Goal: Complete application form

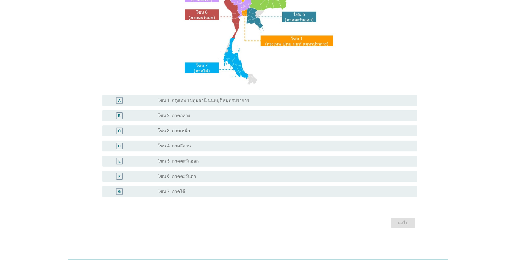
scroll to position [91, 0]
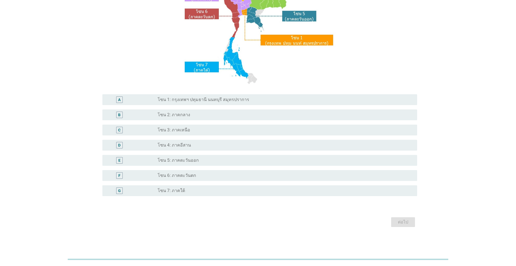
click at [243, 100] on div "radio_button_unchecked โซน 1: กรุงเทพฯ ปทุมธานี นนทบุรี สมุทรปราการ" at bounding box center [283, 99] width 251 height 5
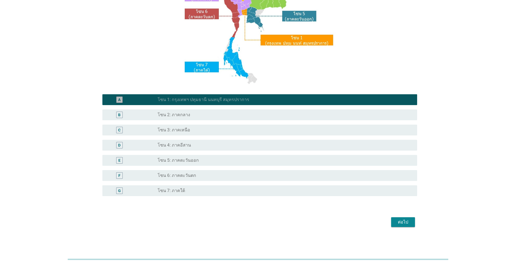
click at [243, 100] on div "radio_button_checked โซน 1: กรุงเทพฯ ปทุมธานี นนทบุรี สมุทรปราการ" at bounding box center [283, 99] width 251 height 5
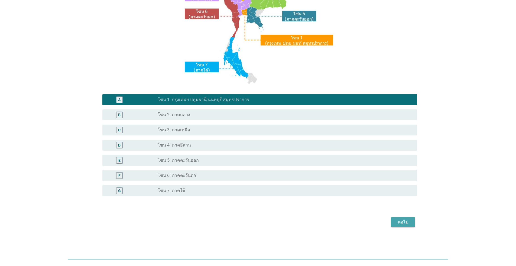
click at [407, 222] on div "ต่อไป" at bounding box center [402, 222] width 15 height 6
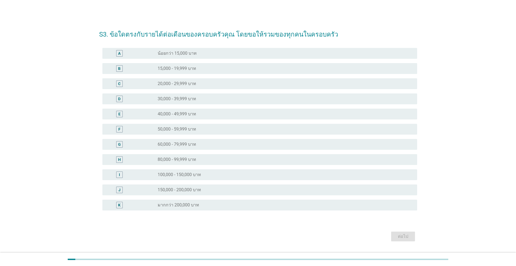
click at [210, 159] on div "radio_button_unchecked 80,000 - 99,999 บาท" at bounding box center [283, 159] width 251 height 5
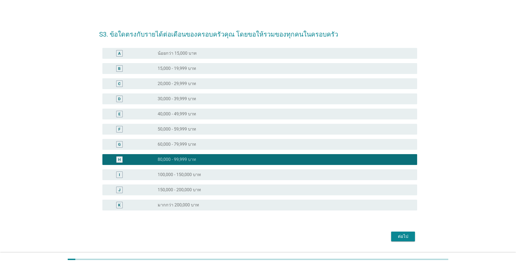
click at [405, 235] on div "ต่อไป" at bounding box center [402, 236] width 15 height 6
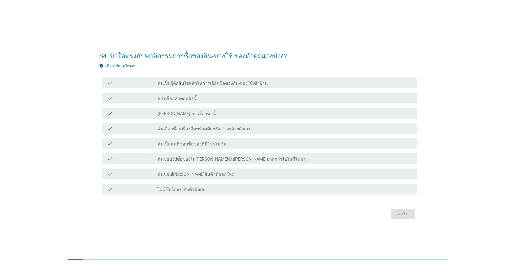
click at [233, 84] on label "ฉันเป็นผุ้ตัดสินใจหลักในการเลือกซื้อของกิน-ของใช้เข้าบ้าน" at bounding box center [213, 83] width 110 height 5
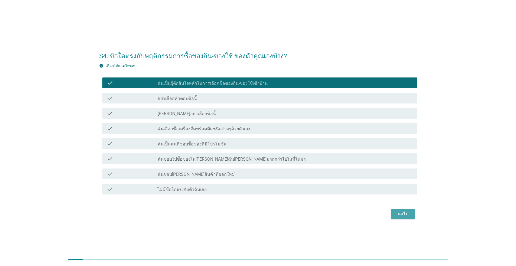
click at [412, 212] on button "ต่อไป" at bounding box center [403, 214] width 24 height 10
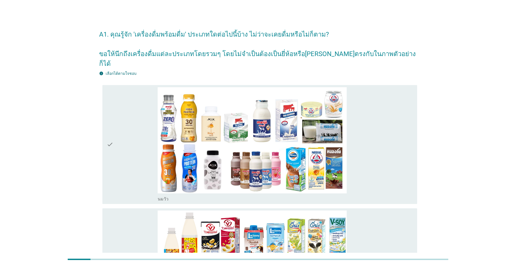
click at [367, 151] on div "check_box_outline_blank [PERSON_NAME]" at bounding box center [285, 144] width 255 height 115
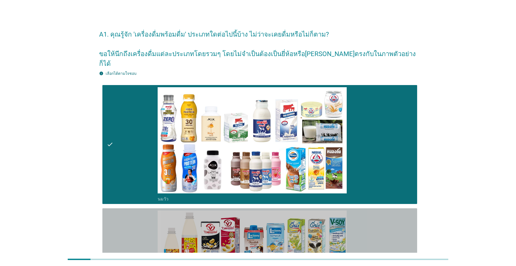
click at [354, 235] on div "check_box_outline_blank นมถั่วเหลือง-น้ำเต้าหู้พร้อมดื่ม" at bounding box center [285, 267] width 255 height 115
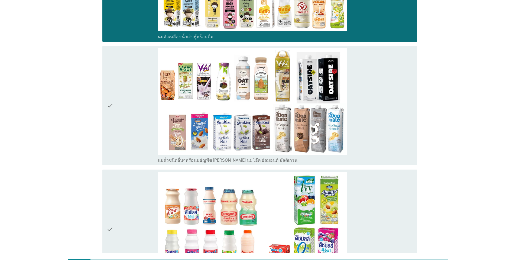
scroll to position [299, 0]
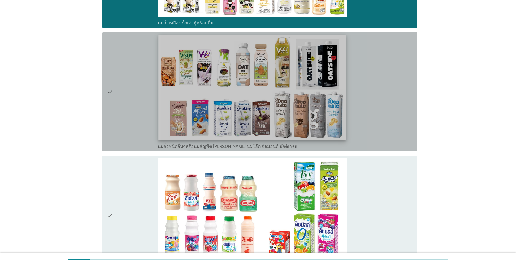
click at [289, 78] on img at bounding box center [251, 87] width 187 height 105
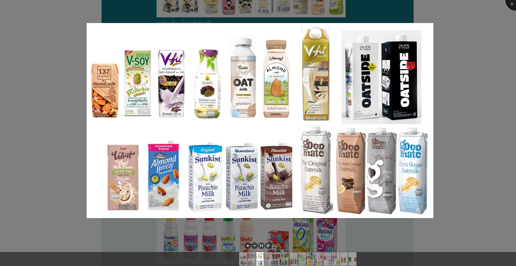
click at [510, 5] on div at bounding box center [516, 0] width 22 height 22
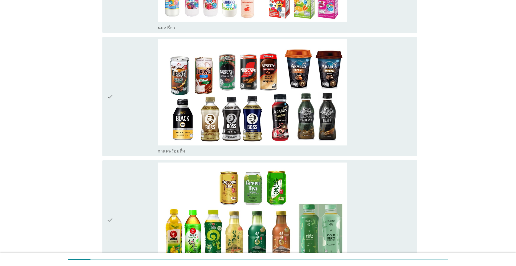
scroll to position [553, 0]
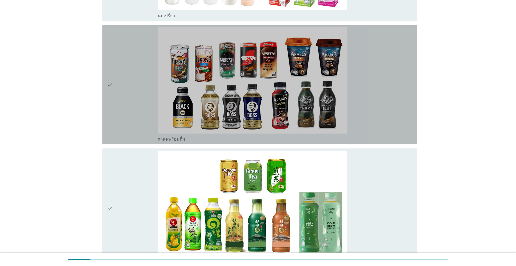
click at [388, 81] on div "check_box_outline_blank กาแฟพร้อมดื่ม" at bounding box center [285, 84] width 255 height 115
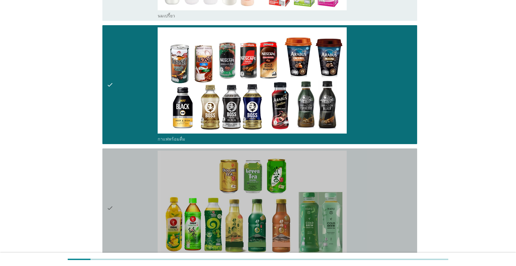
click at [379, 183] on div "check_box_outline_blank ชาพร้อมดื่ม" at bounding box center [285, 207] width 255 height 115
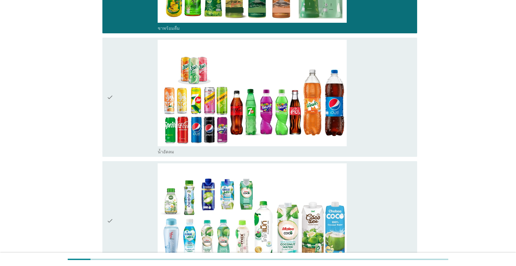
scroll to position [799, 0]
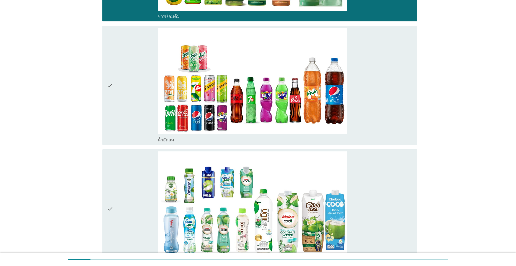
click at [387, 90] on div "check_box_outline_blank น้ำอัดลม" at bounding box center [285, 85] width 255 height 115
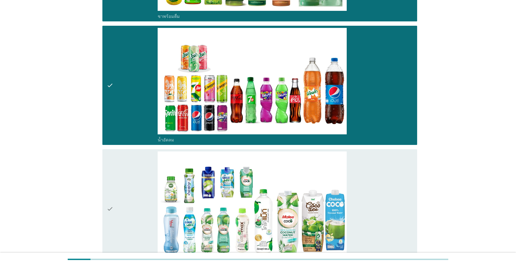
click at [392, 181] on div "check_box_outline_blank น้ำมะพร้าวพร้อมดื่ม" at bounding box center [285, 208] width 255 height 115
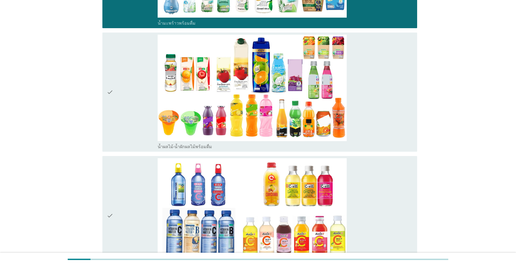
scroll to position [1045, 0]
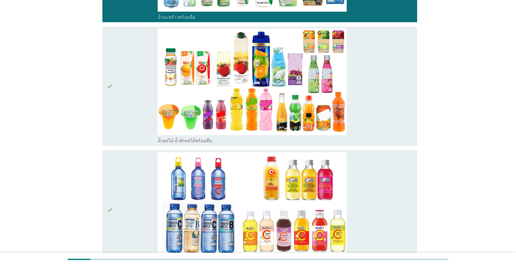
click at [379, 82] on div "check_box_outline_blank น้ำผลไม้-น้ำผักผลไม้พร้อมดื่ม" at bounding box center [285, 86] width 255 height 115
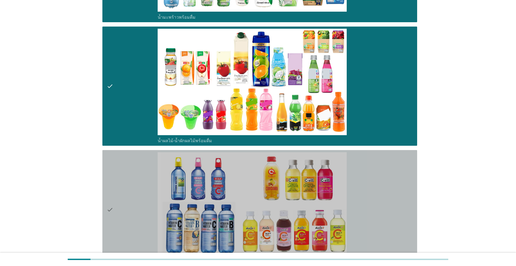
click at [389, 213] on div "check_box_outline_blank น้ำวิตามิน-เครื่องดื่มวิตามิน" at bounding box center [285, 209] width 255 height 115
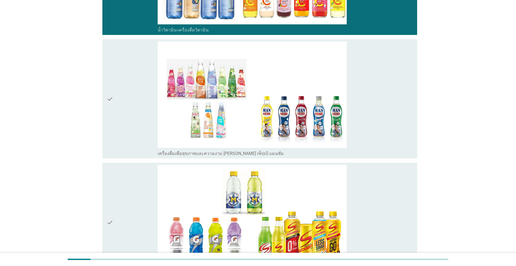
scroll to position [1297, 0]
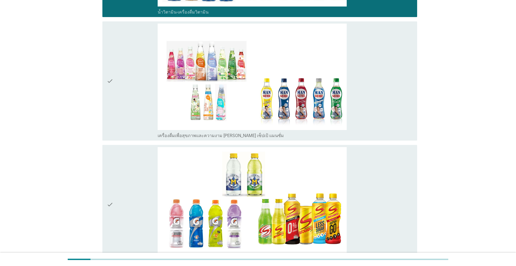
click at [385, 93] on div "check_box_outline_blank เครื่องดื่มเพื่อสุขภาพและความงาม [PERSON_NAME] เซ็ปเป้ …" at bounding box center [285, 81] width 255 height 115
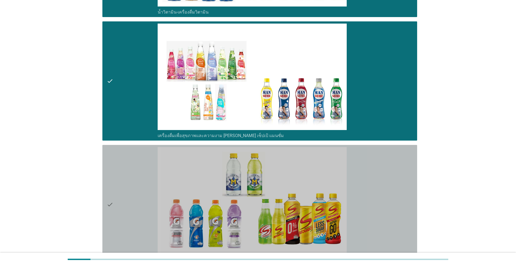
click at [379, 192] on div "check_box_outline_blank เครื่องดื่มเกลือแร่" at bounding box center [285, 204] width 255 height 115
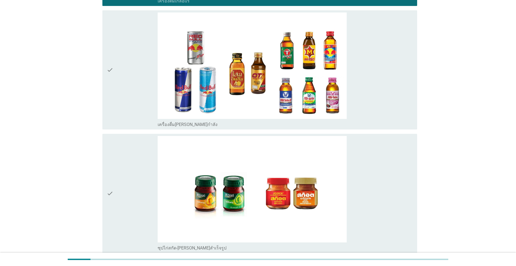
scroll to position [1539, 0]
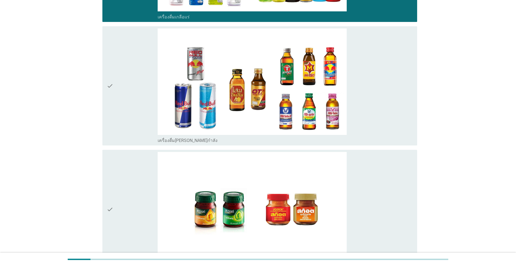
click at [388, 107] on div "check_box_outline_blank เครื่องดื่ม[PERSON_NAME]กำลัง" at bounding box center [285, 85] width 255 height 115
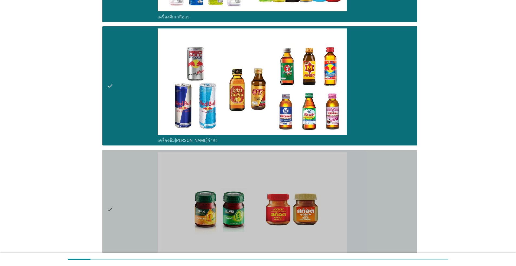
click at [384, 200] on div "check_box_outline_blank ซุปไก่สกัด-[PERSON_NAME]สำเร็จรูป" at bounding box center [285, 209] width 255 height 115
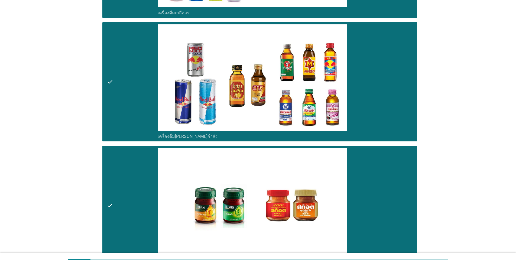
scroll to position [1610, 0]
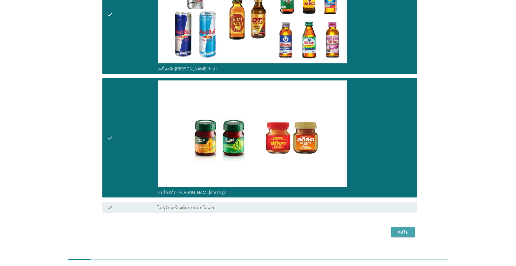
click at [410, 229] on div "ต่อไป" at bounding box center [402, 232] width 15 height 6
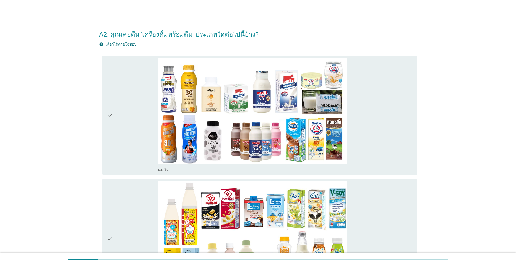
click at [378, 95] on div "check_box_outline_blank [PERSON_NAME]" at bounding box center [285, 115] width 255 height 115
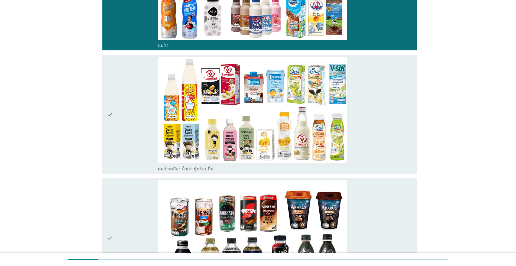
scroll to position [146, 0]
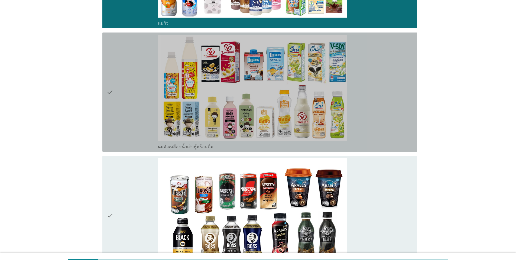
click at [402, 107] on div "check_box_outline_blank นมถั่วเหลือง-น้ำเต้าหู้พร้อมดื่ม" at bounding box center [285, 92] width 255 height 115
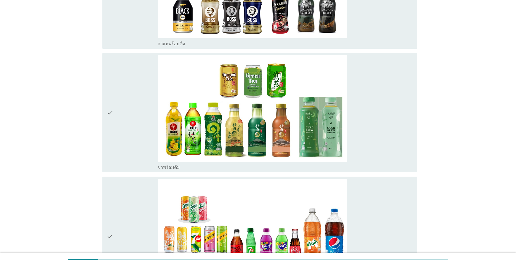
scroll to position [374, 0]
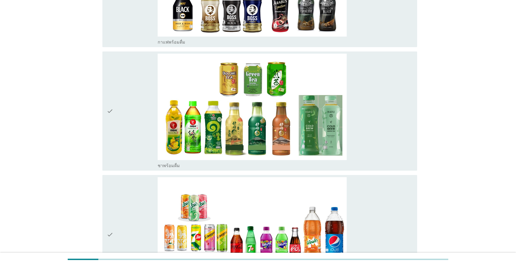
click at [386, 119] on div "check_box_outline_blank ชาพร้อมดื่ม" at bounding box center [285, 111] width 255 height 115
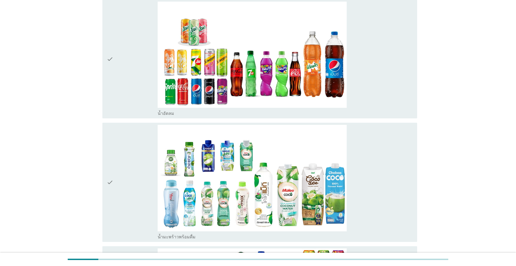
scroll to position [556, 0]
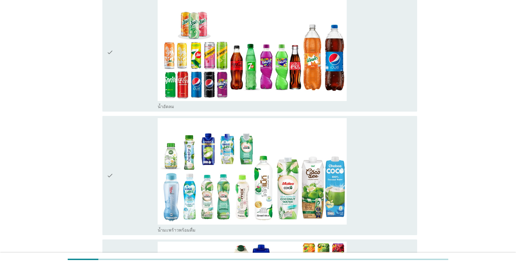
click at [402, 84] on div "check_box_outline_blank น้ำอัดลม" at bounding box center [285, 52] width 255 height 115
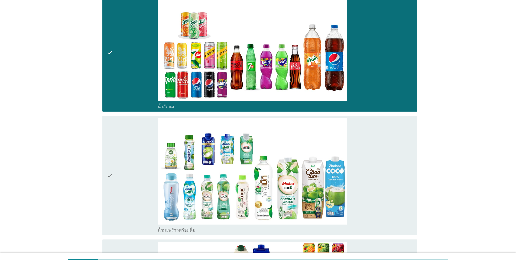
click at [402, 175] on div "check_box_outline_blank น้ำมะพร้าวพร้อมดื่ม" at bounding box center [285, 175] width 255 height 115
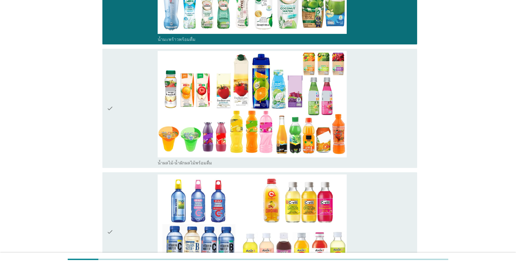
scroll to position [756, 0]
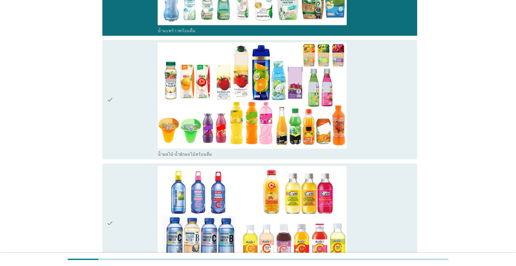
click at [392, 116] on div "check_box_outline_blank น้ำผลไม้-น้ำผักผลไม้พร้อมดื่ม" at bounding box center [285, 99] width 255 height 115
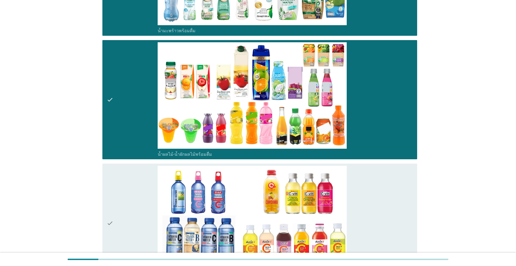
click at [390, 201] on div "check_box_outline_blank น้ำวิตามิน-เครื่องดื่มวิตามิน" at bounding box center [285, 223] width 255 height 115
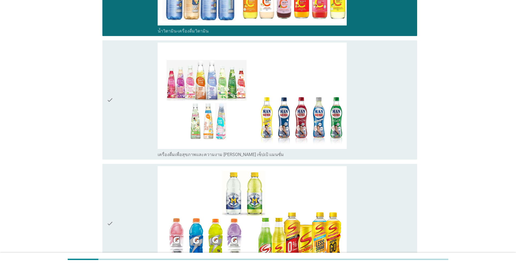
scroll to position [1028, 0]
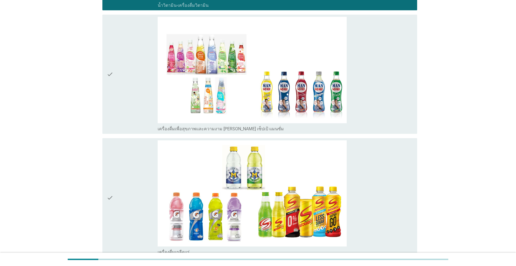
click at [377, 113] on div "check_box_outline_blank เครื่องดื่มเพื่อสุขภาพและความงาม [PERSON_NAME] เซ็ปเป้ …" at bounding box center [285, 74] width 255 height 115
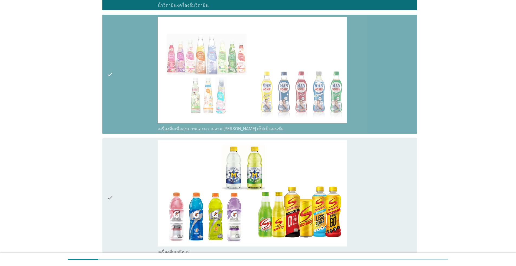
click at [377, 113] on div "check_box_outline_blank เครื่องดื่มเพื่อสุขภาพและความงาม [PERSON_NAME] เซ็ปเป้ …" at bounding box center [285, 74] width 255 height 115
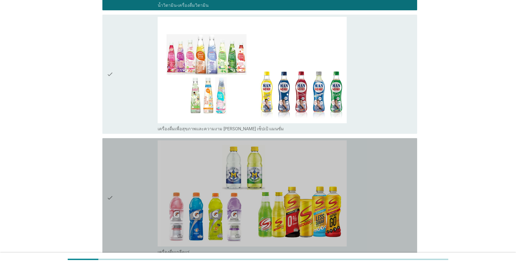
click at [384, 189] on div "check_box_outline_blank เครื่องดื่มเกลือแร่" at bounding box center [285, 197] width 255 height 115
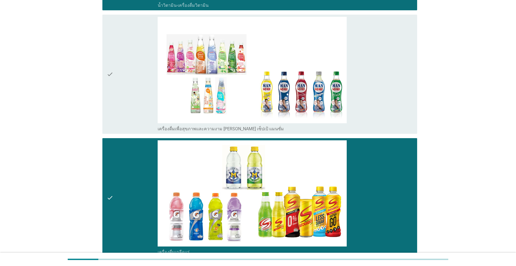
click at [384, 74] on div "check_box_outline_blank เครื่องดื่มเพื่อสุขภาพและความงาม [PERSON_NAME] เซ็ปเป้ …" at bounding box center [285, 74] width 255 height 115
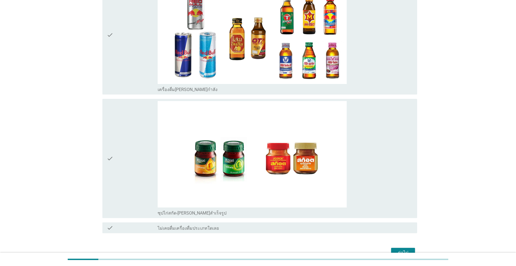
scroll to position [1344, 0]
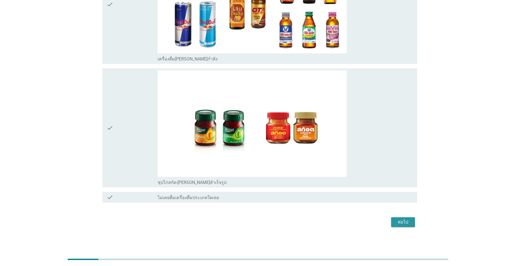
click at [402, 223] on div "ต่อไป" at bounding box center [402, 222] width 15 height 6
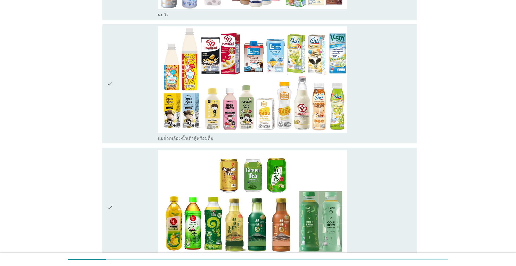
scroll to position [186, 0]
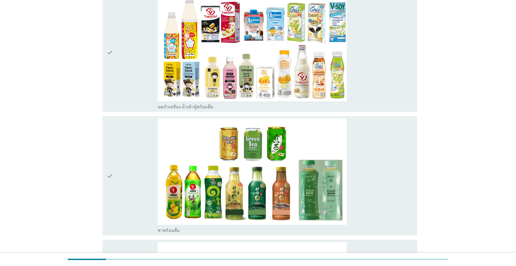
click at [384, 67] on div "check_box_outline_blank นมถั่วเหลือง-น้ำเต้าหู้พร้อมดื่ม" at bounding box center [285, 52] width 255 height 115
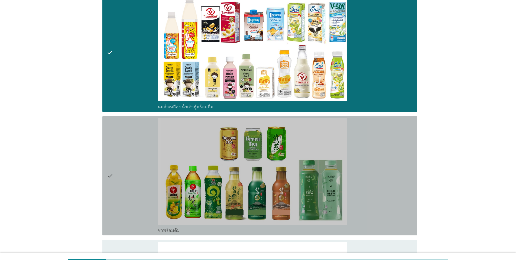
click at [390, 176] on div "check_box ชาพร้อมดื่ม" at bounding box center [285, 175] width 255 height 115
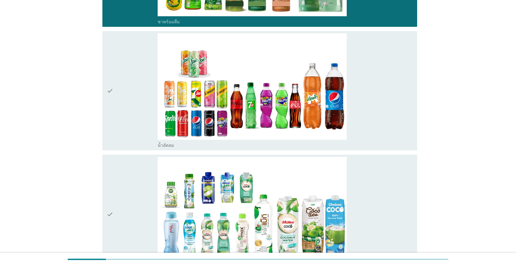
scroll to position [401, 0]
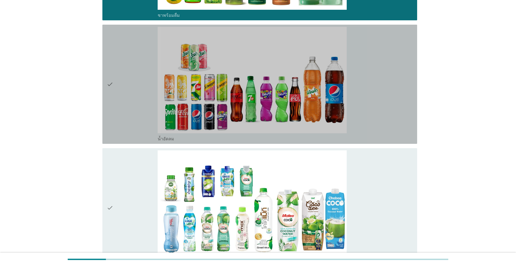
click at [388, 107] on div "check_box น้ำอัดลม" at bounding box center [285, 84] width 255 height 115
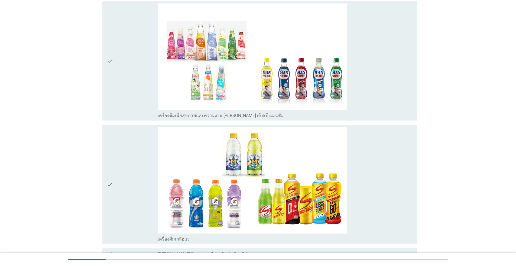
scroll to position [923, 0]
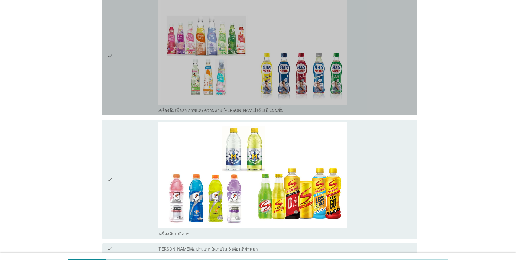
click at [367, 82] on div "check_box เครื่องดื่มเพื่อสุขภาพและความงาม [PERSON_NAME] เซ็ปเป้ แมนซั่ม" at bounding box center [285, 55] width 255 height 115
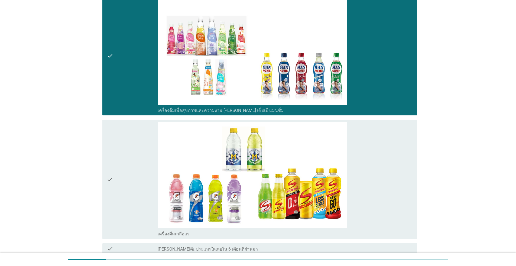
scroll to position [974, 0]
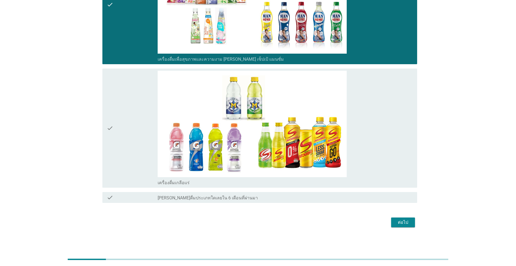
click at [408, 222] on div "ต่อไป" at bounding box center [402, 222] width 15 height 6
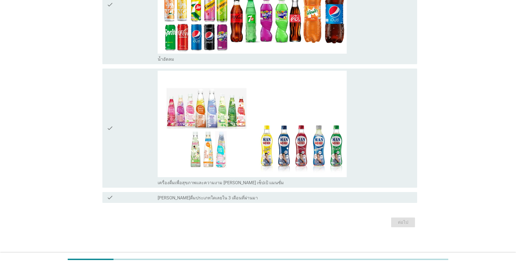
scroll to position [0, 0]
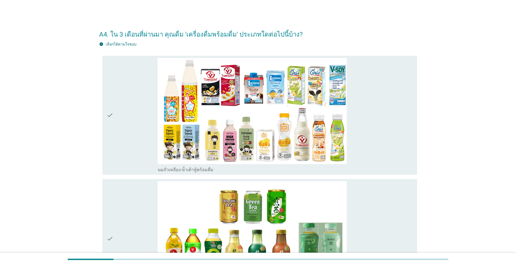
click at [378, 138] on div "check_box นมถั่วเหลือง-น้ำเต้าหู้พร้อมดื่ม" at bounding box center [285, 115] width 255 height 115
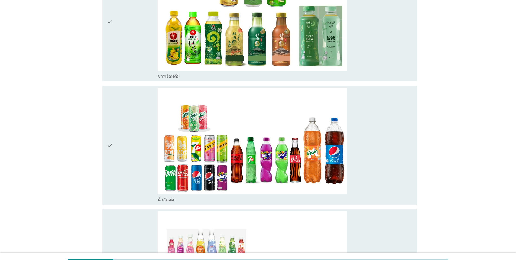
scroll to position [243, 0]
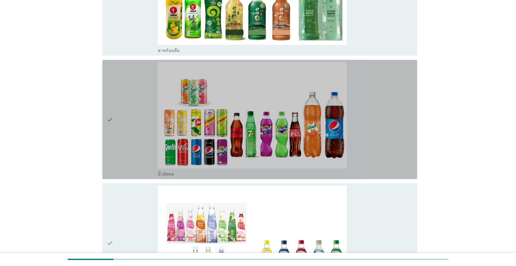
click at [382, 150] on div "check_box น้ำอัดลม" at bounding box center [285, 119] width 255 height 115
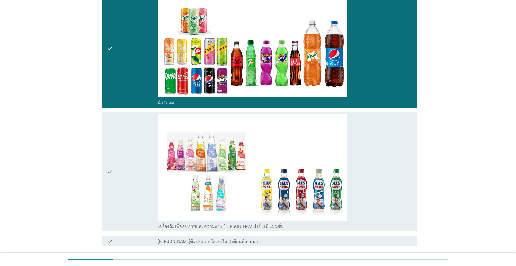
scroll to position [357, 0]
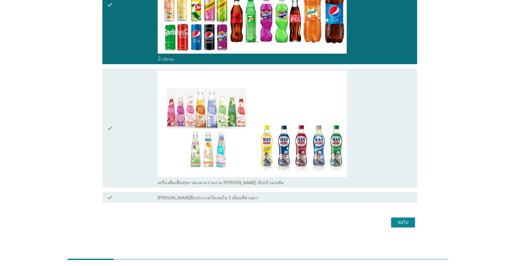
click at [408, 222] on div "ต่อไป" at bounding box center [402, 222] width 15 height 6
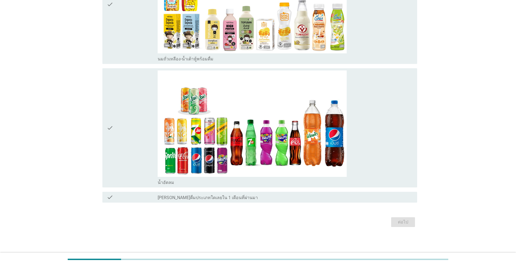
scroll to position [0, 0]
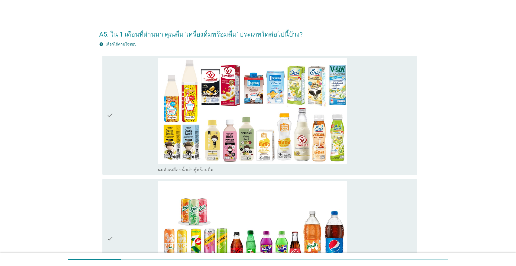
click at [376, 222] on div "check_box น้ำอัดลม" at bounding box center [285, 238] width 255 height 115
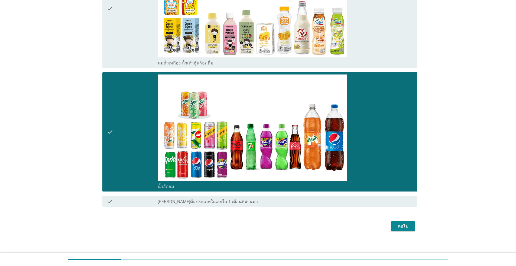
scroll to position [108, 0]
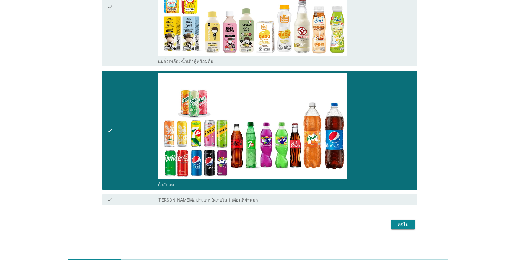
click at [401, 224] on div "ต่อไป" at bounding box center [402, 224] width 15 height 6
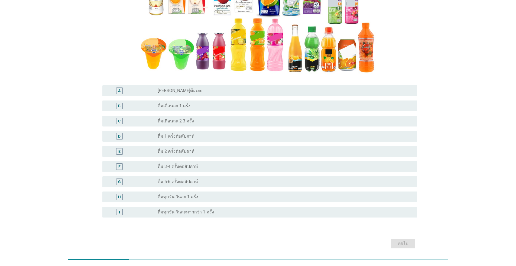
scroll to position [125, 0]
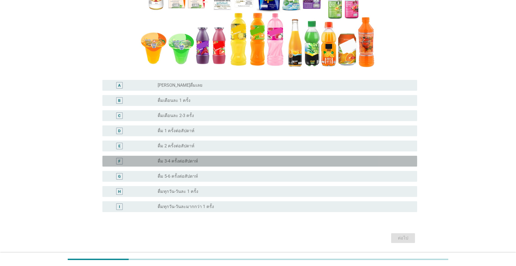
click at [222, 158] on div "radio_button_unchecked ดื่ม 3-4 ครั้งต่อสัปดาห์" at bounding box center [285, 161] width 255 height 6
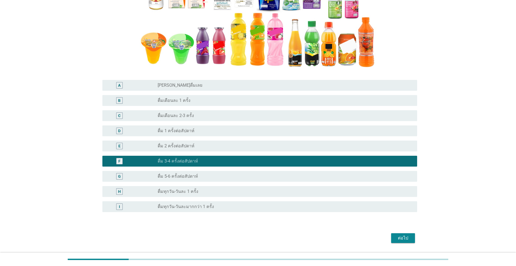
click at [402, 237] on div "ต่อไป" at bounding box center [402, 238] width 15 height 6
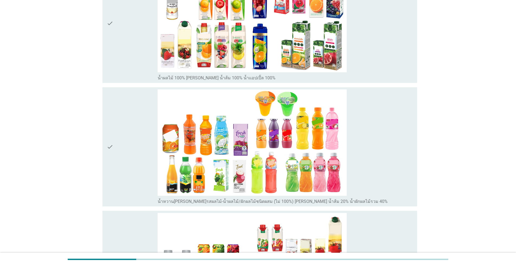
scroll to position [107, 0]
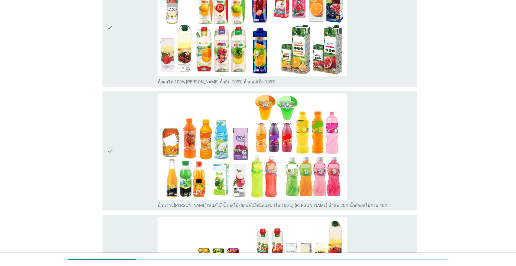
click at [368, 52] on div "check_box_outline_blank น้ำผลไม้ 100% [PERSON_NAME] น้ำส้ม 100% น้ำแอปเปิ้ล 100%" at bounding box center [285, 27] width 255 height 115
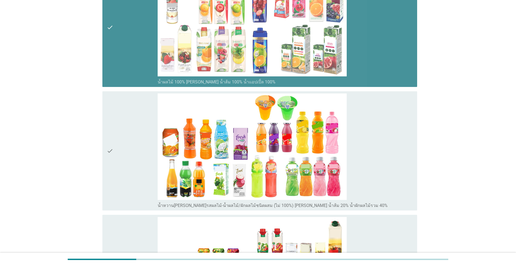
click at [373, 47] on div "check_box_outline_blank น้ำผลไม้ 100% [PERSON_NAME] น้ำส้ม 100% น้ำแอปเปิ้ล 100%" at bounding box center [285, 27] width 255 height 115
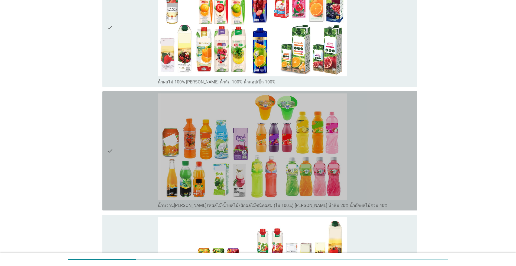
click at [381, 163] on div "check_box_outline_blank น้ำหวาน[PERSON_NAME]รสผลไม้-น้ำผลไม้/ผักผลไม้ชนิดผสม (ไ…" at bounding box center [285, 150] width 255 height 115
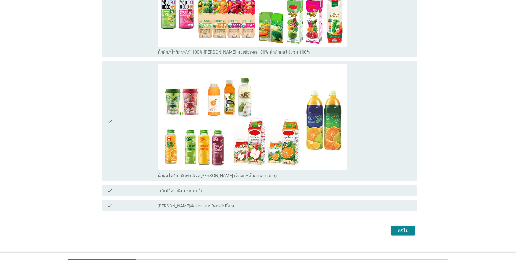
scroll to position [392, 0]
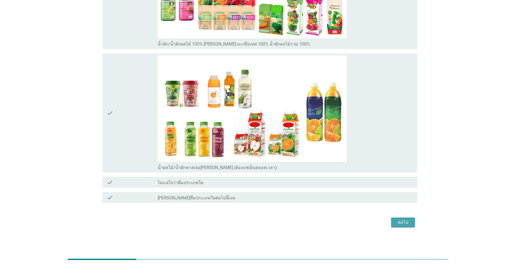
click at [410, 222] on div "ต่อไป" at bounding box center [402, 222] width 15 height 6
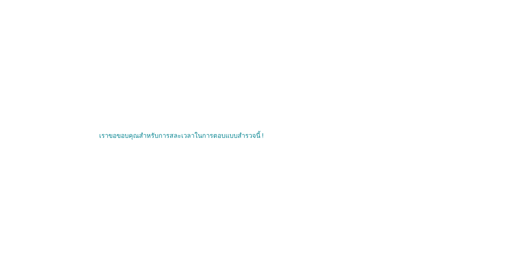
scroll to position [0, 0]
